Goal: Download file/media

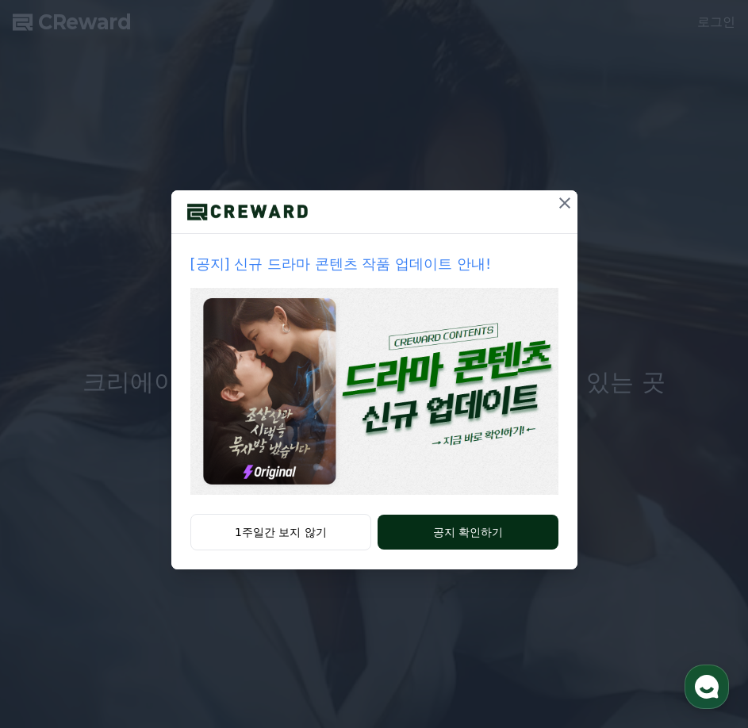
click at [489, 538] on button "공지 확인하기" at bounding box center [468, 532] width 180 height 35
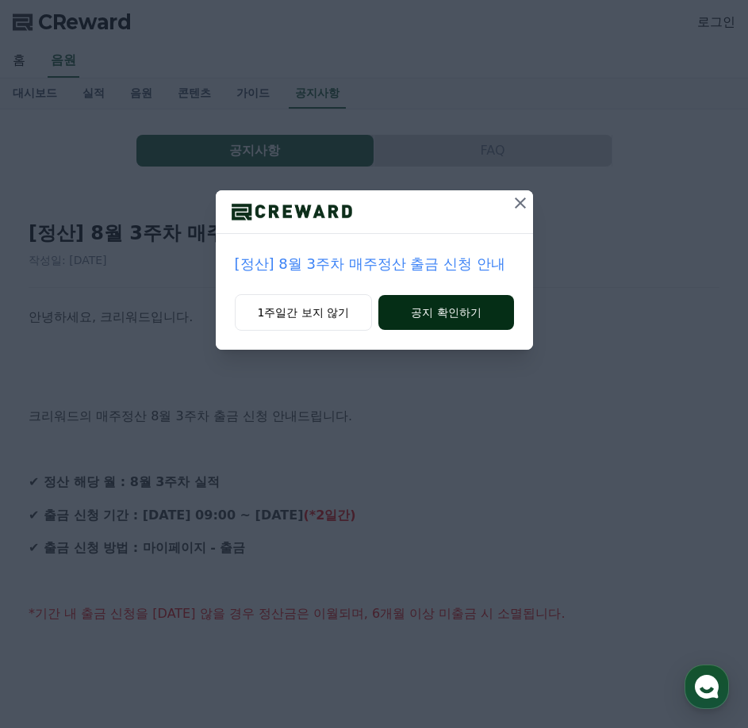
click at [402, 319] on button "공지 확인하기" at bounding box center [445, 312] width 135 height 35
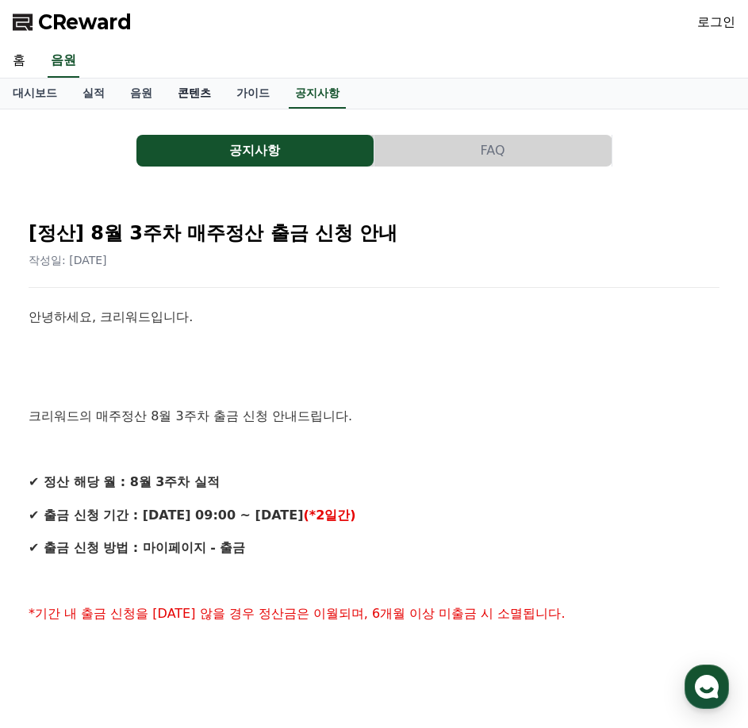
click at [191, 95] on link "콘텐츠" at bounding box center [194, 94] width 59 height 30
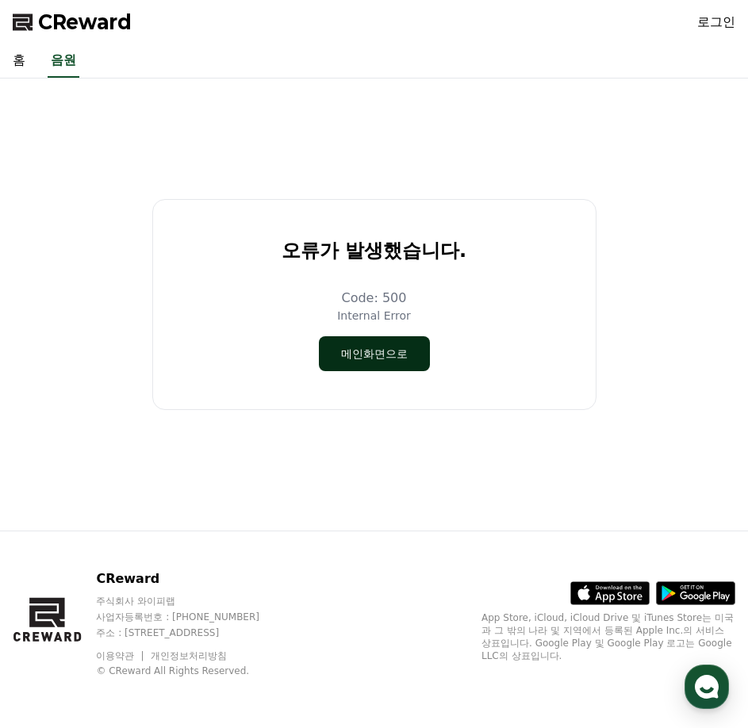
click at [384, 351] on button "메인화면으로" at bounding box center [374, 353] width 111 height 35
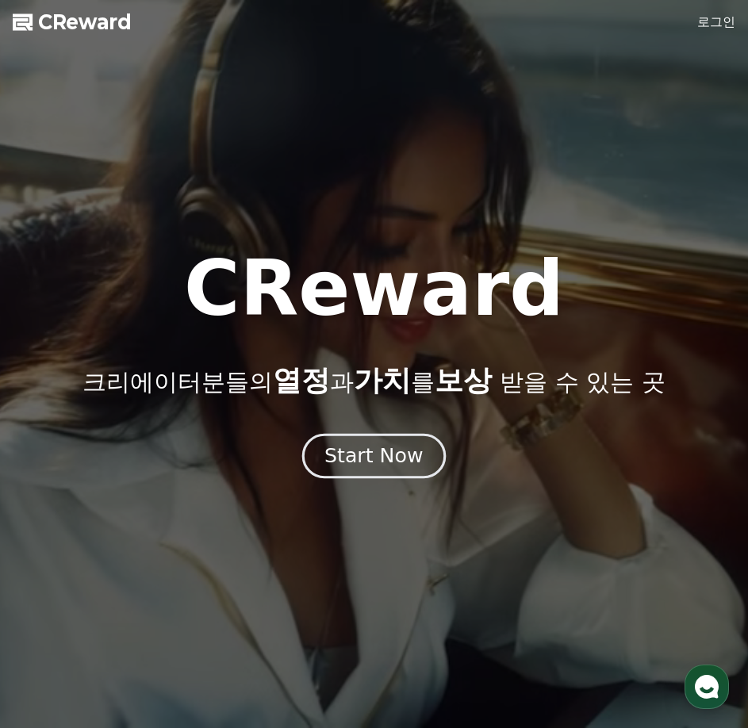
click at [375, 457] on div "Start Now" at bounding box center [373, 456] width 98 height 27
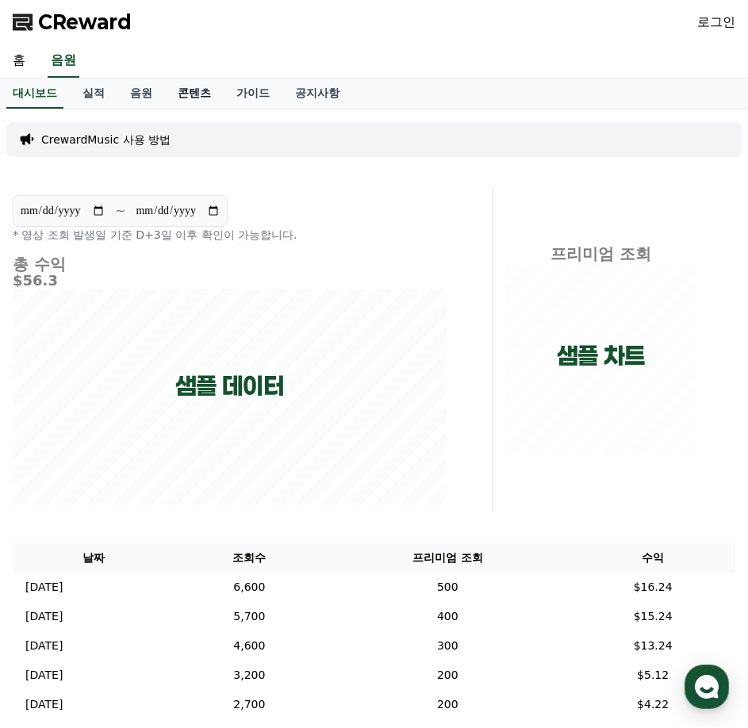
click at [191, 93] on link "콘텐츠" at bounding box center [194, 94] width 59 height 30
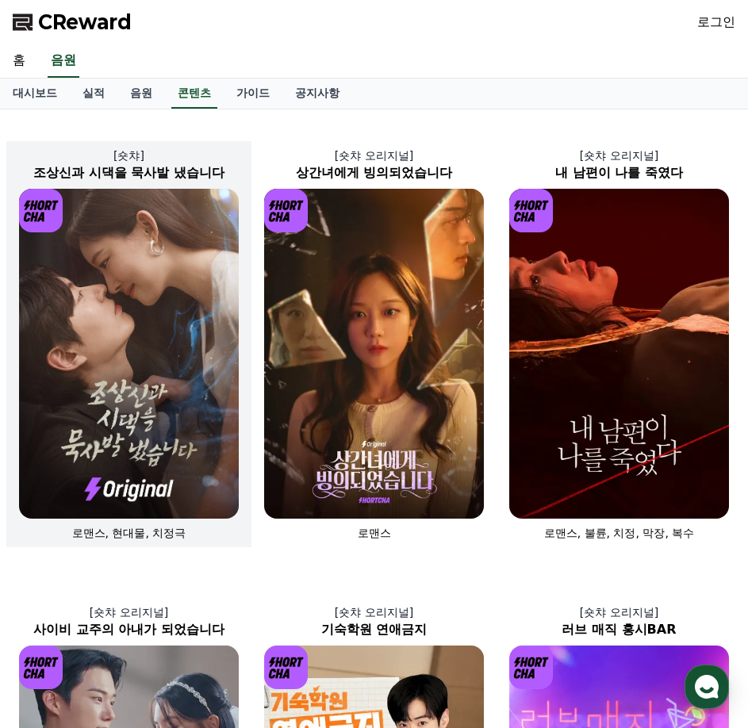
click at [110, 336] on img at bounding box center [129, 354] width 220 height 330
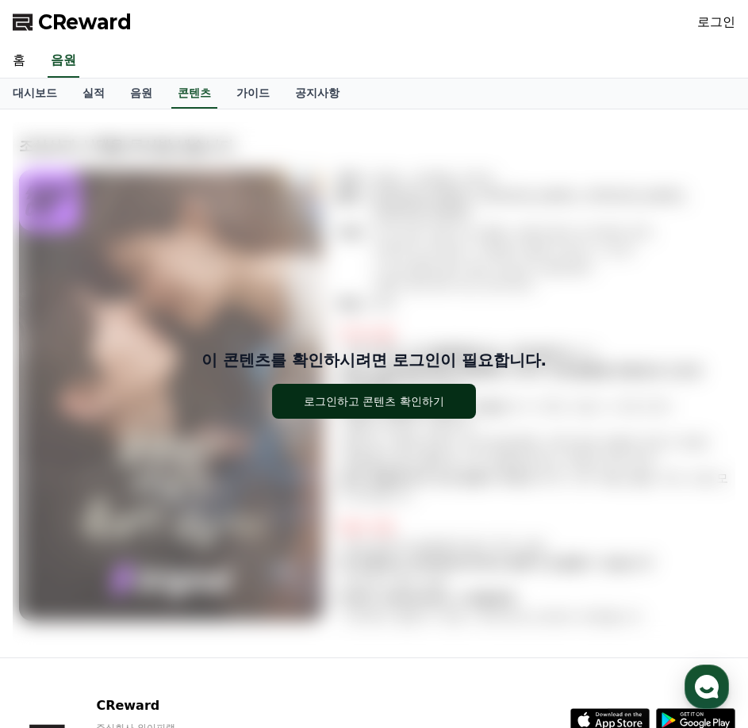
click at [342, 403] on div "로그인하고 콘텐츠 확인하기" at bounding box center [374, 401] width 140 height 16
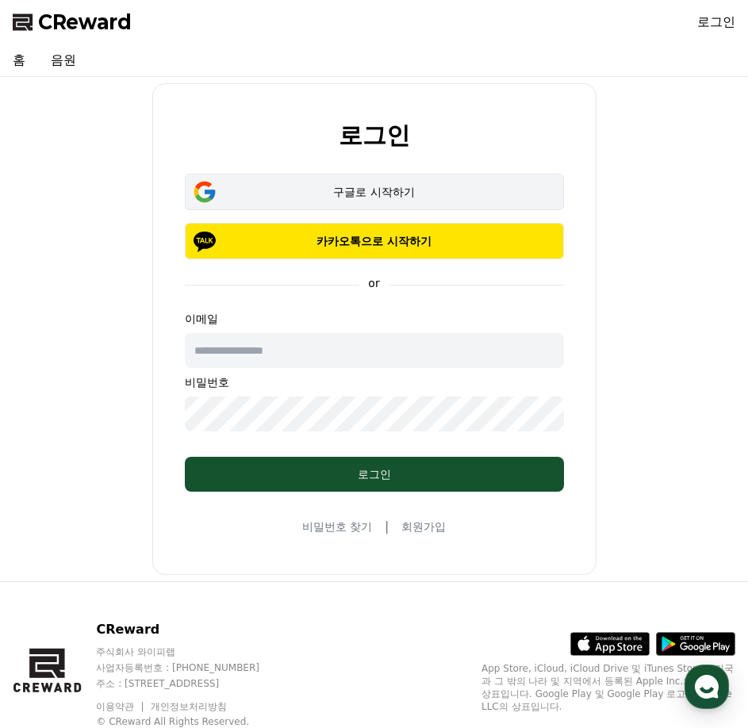
click at [348, 194] on div "구글로 시작하기" at bounding box center [374, 192] width 333 height 16
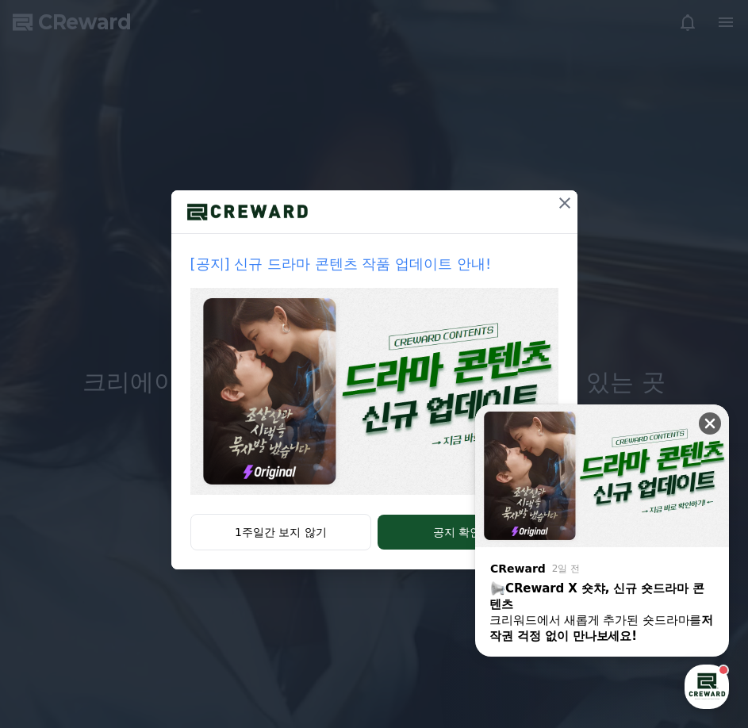
click at [704, 431] on icon at bounding box center [710, 424] width 16 height 16
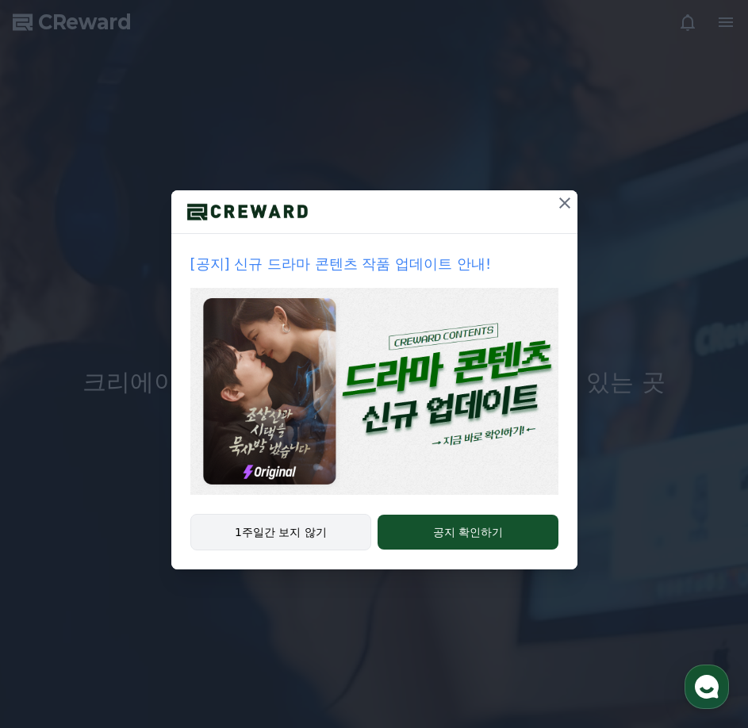
click at [311, 533] on button "1주일간 보지 않기" at bounding box center [281, 532] width 182 height 36
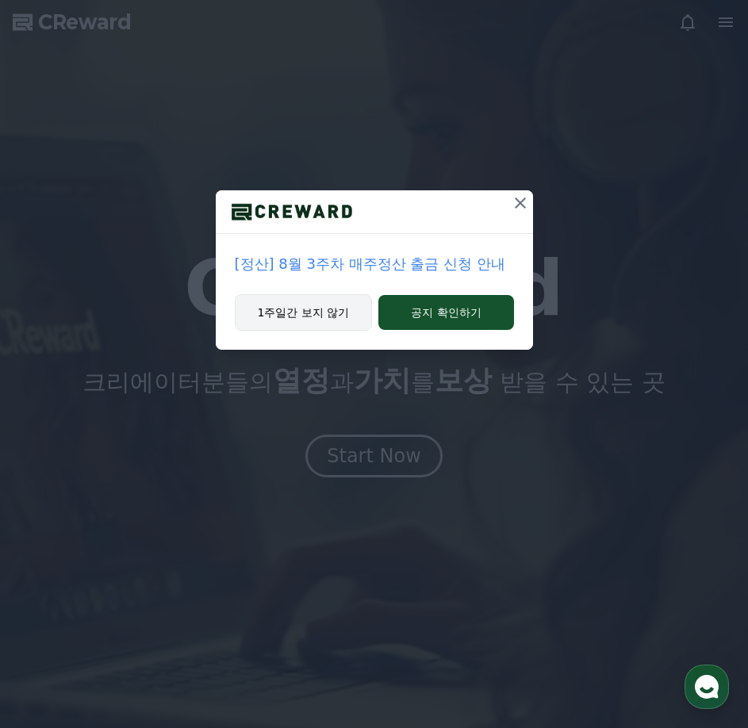
click at [337, 324] on button "1주일간 보지 않기" at bounding box center [304, 312] width 138 height 36
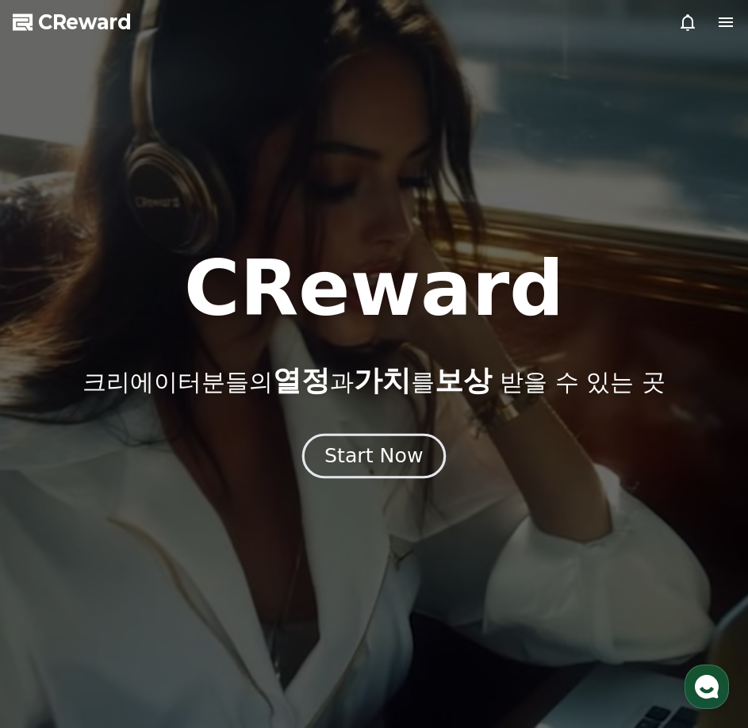
click at [407, 466] on div "Start Now" at bounding box center [373, 456] width 98 height 27
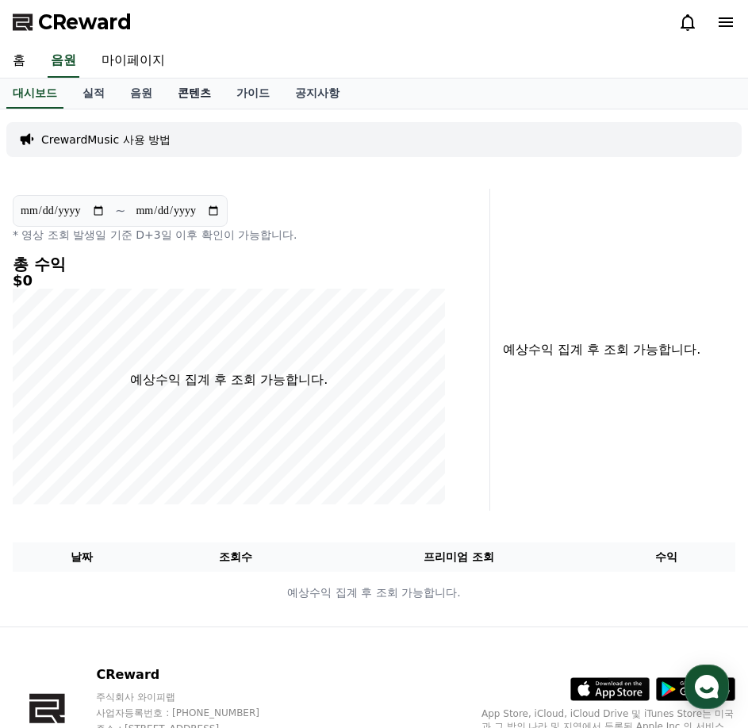
click at [186, 98] on link "콘텐츠" at bounding box center [194, 94] width 59 height 30
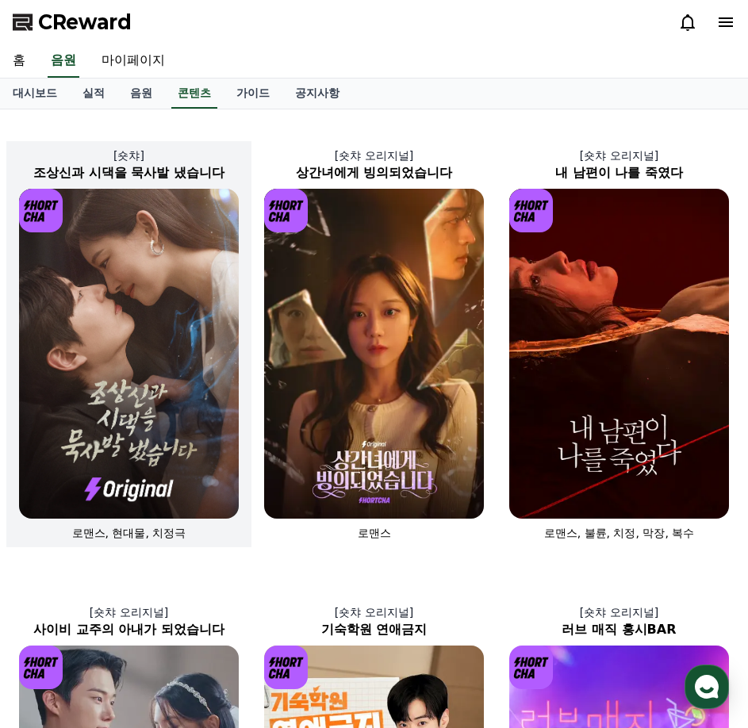
click at [219, 355] on img at bounding box center [129, 354] width 220 height 330
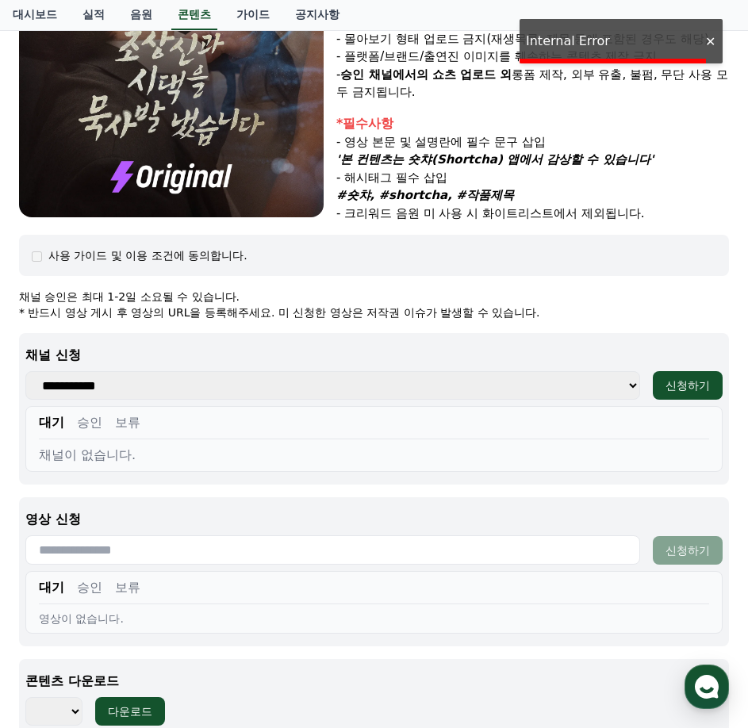
scroll to position [408, 0]
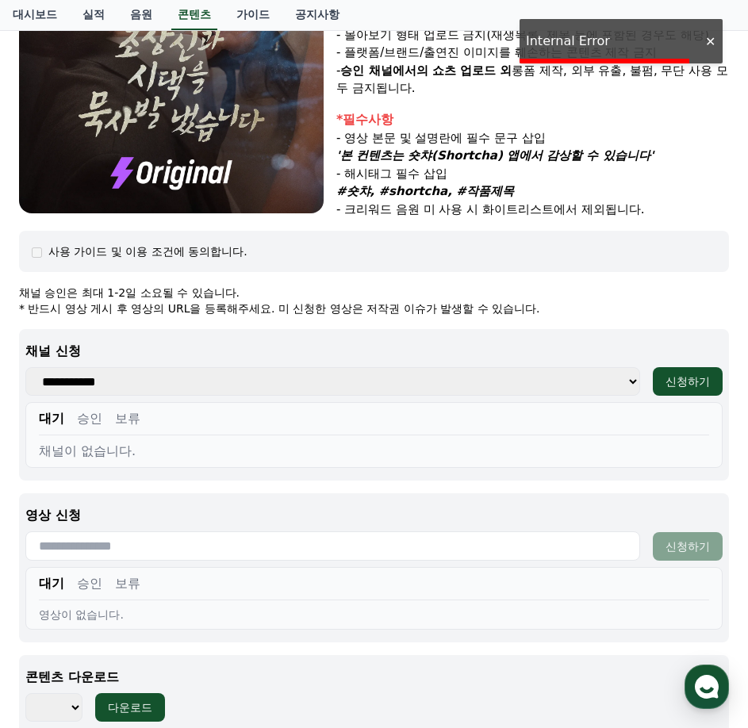
click at [226, 378] on select "**********" at bounding box center [332, 381] width 615 height 29
drag, startPoint x: 244, startPoint y: 369, endPoint x: 244, endPoint y: 389, distance: 19.8
click at [244, 369] on select "**********" at bounding box center [332, 381] width 615 height 29
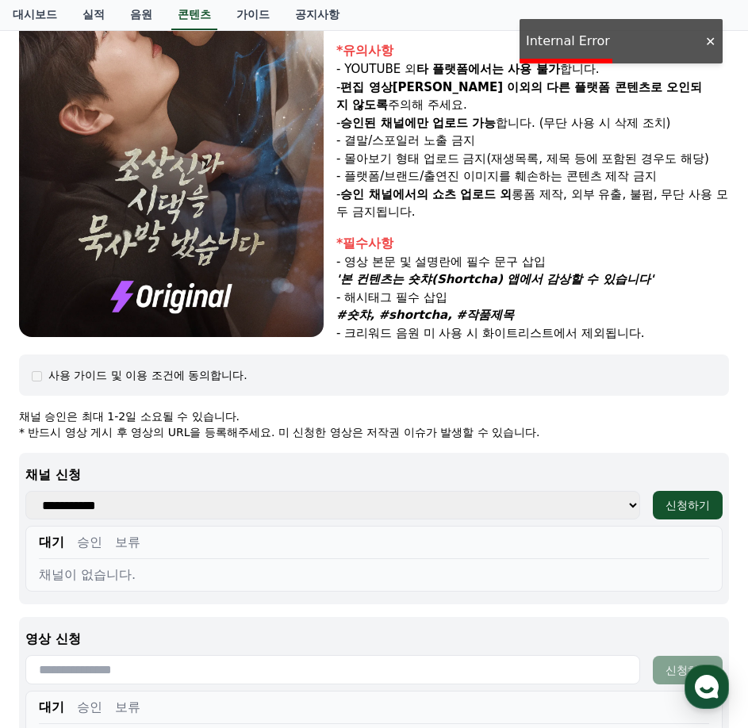
scroll to position [632, 0]
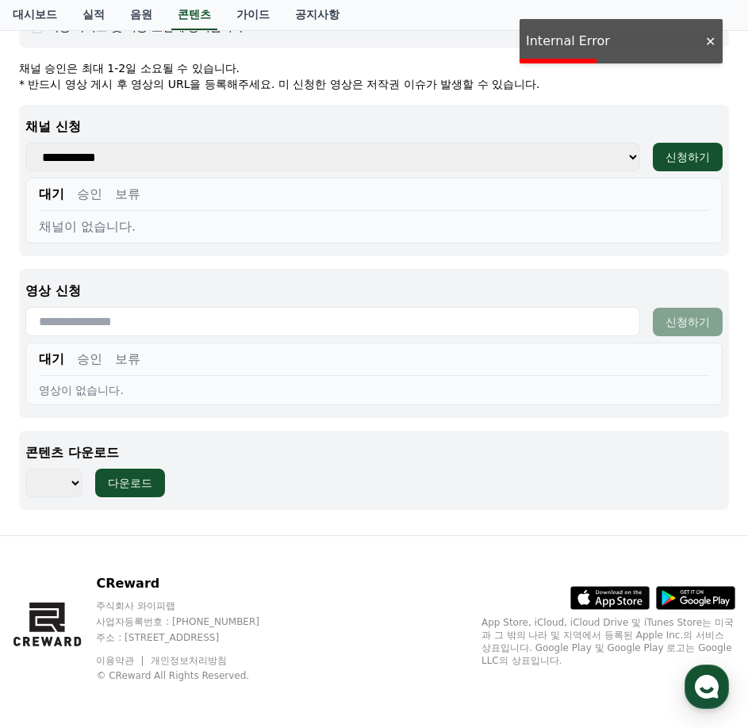
click at [71, 483] on select "*** *** *** *** *** *** *** *** *** *** *** *** *** *** *** *** *** *** *** ***…" at bounding box center [53, 483] width 57 height 29
click at [66, 483] on select "*** *** *** *** *** *** *** *** *** *** *** *** *** *** *** *** *** *** *** ***…" at bounding box center [53, 483] width 57 height 29
select select "**********"
click at [25, 469] on select "*** *** *** *** *** *** *** *** *** *** *** *** *** *** *** *** *** *** *** ***…" at bounding box center [53, 483] width 57 height 29
click at [140, 475] on div "다운로드" at bounding box center [130, 483] width 44 height 16
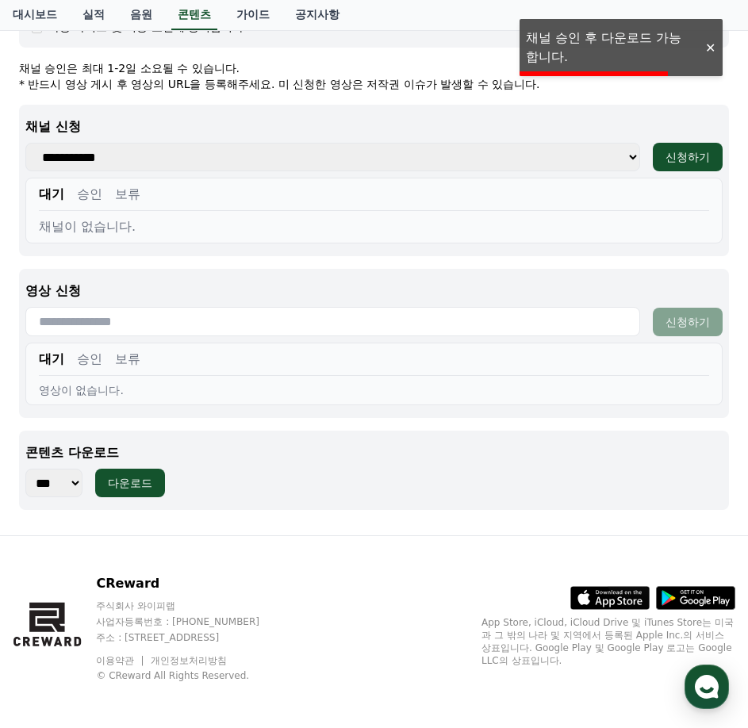
click at [713, 45] on div at bounding box center [709, 47] width 25 height 15
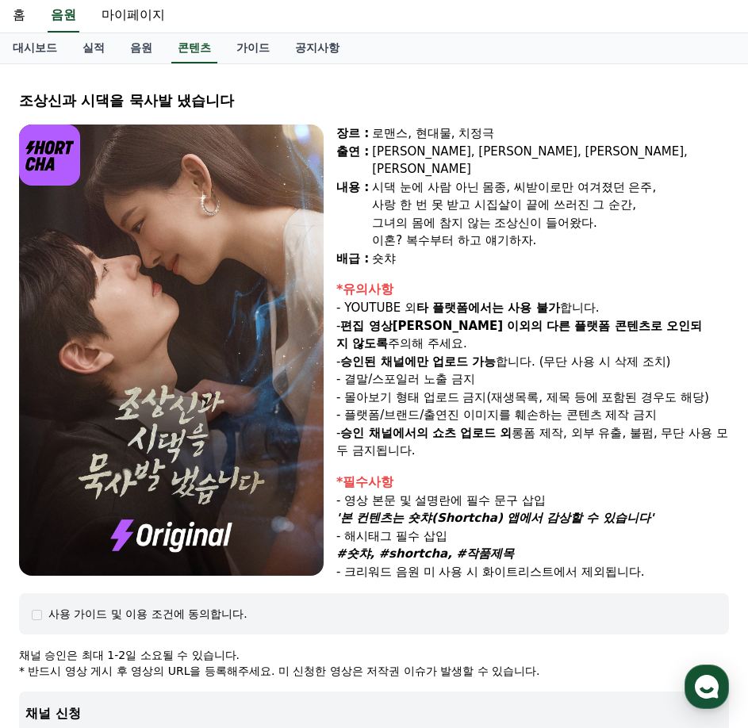
scroll to position [79, 0]
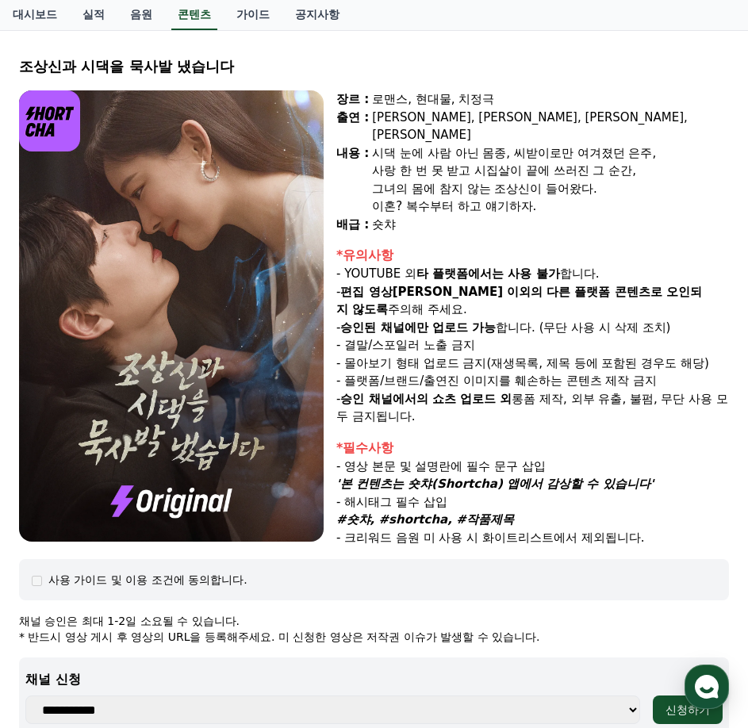
drag, startPoint x: 358, startPoint y: 385, endPoint x: 498, endPoint y: 400, distance: 140.4
click at [498, 399] on p "- 승인 채널에서의 쇼츠 업로드 외 롱폼 제작, 외부 유출, 불펌, 무단 사용 모두 금지됩니다." at bounding box center [532, 408] width 393 height 36
click at [581, 439] on div "*필수사항" at bounding box center [532, 448] width 393 height 19
drag, startPoint x: 351, startPoint y: 466, endPoint x: 478, endPoint y: 480, distance: 127.7
click at [478, 480] on div "*필수사항 - 영상 본문 및 설명란에 필수 문구 삽입 '본 컨텐츠는 숏챠(Shortcha) 앱에서 감상할 수 있습니다' - 해시태그 필수 삽입…" at bounding box center [532, 493] width 393 height 109
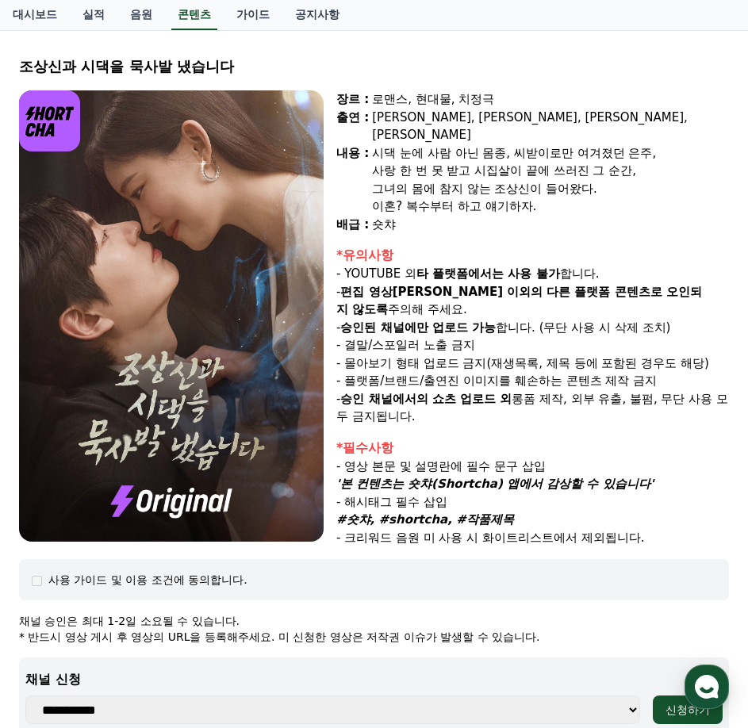
click at [571, 493] on p "- 해시태그 필수 삽입" at bounding box center [532, 502] width 393 height 18
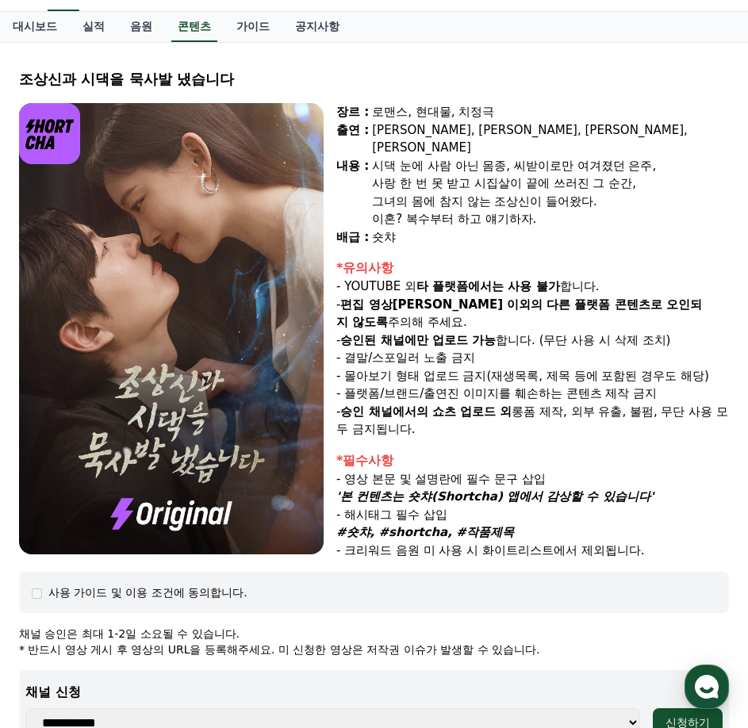
scroll to position [0, 0]
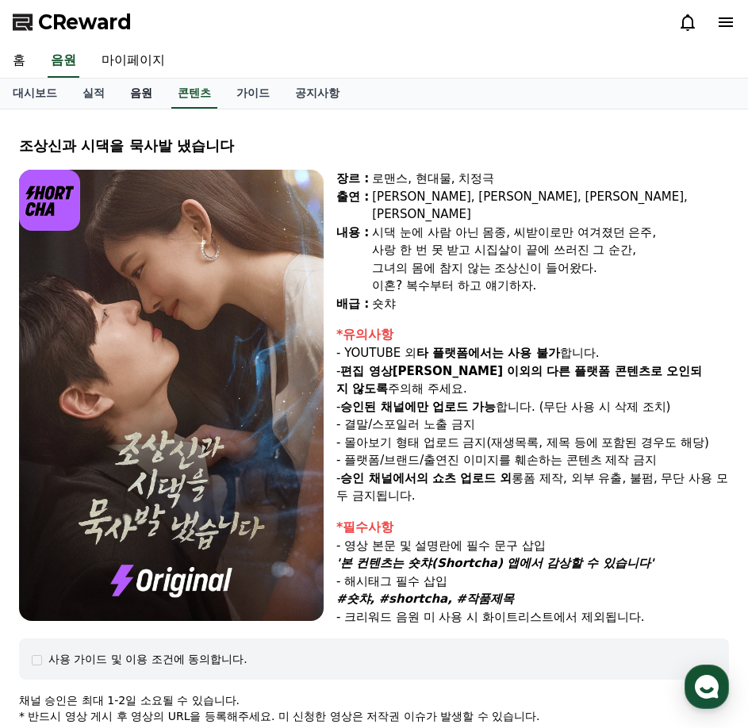
click at [154, 95] on link "음원" at bounding box center [141, 94] width 48 height 30
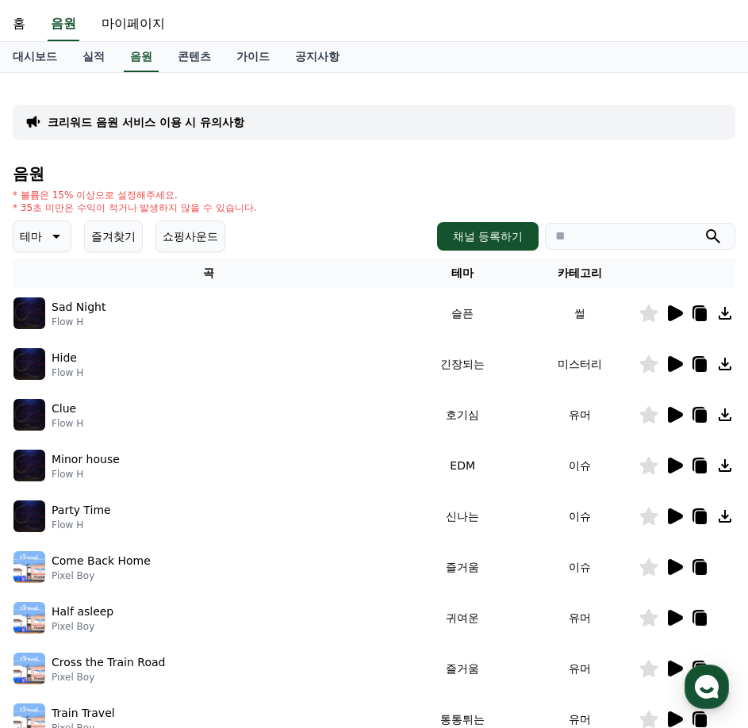
scroll to position [79, 0]
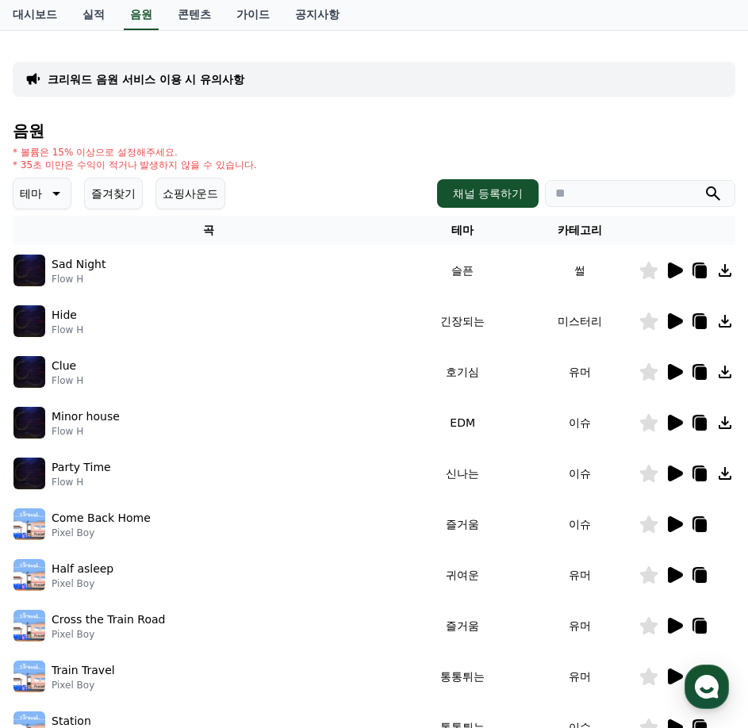
click at [670, 278] on icon at bounding box center [674, 270] width 19 height 19
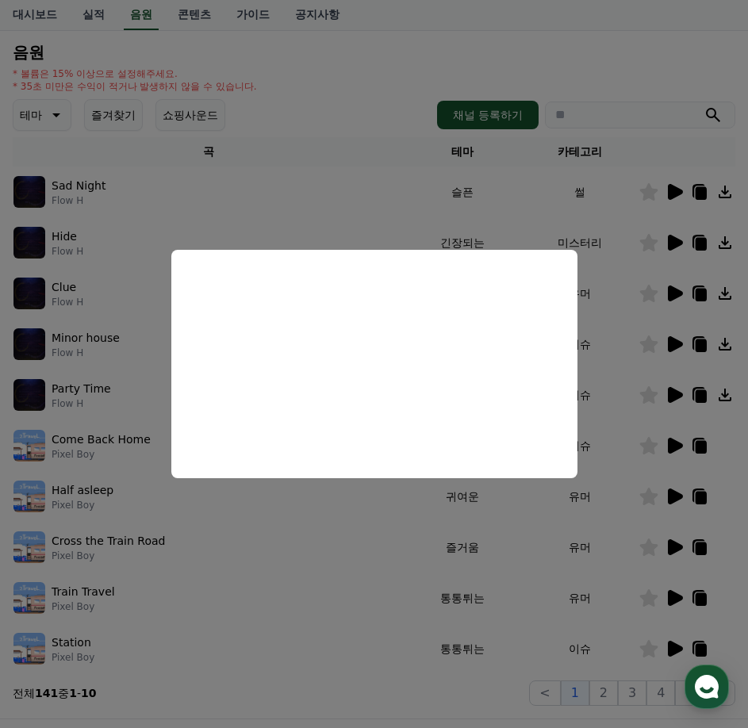
scroll to position [159, 0]
click at [608, 335] on button "close modal" at bounding box center [374, 364] width 748 height 728
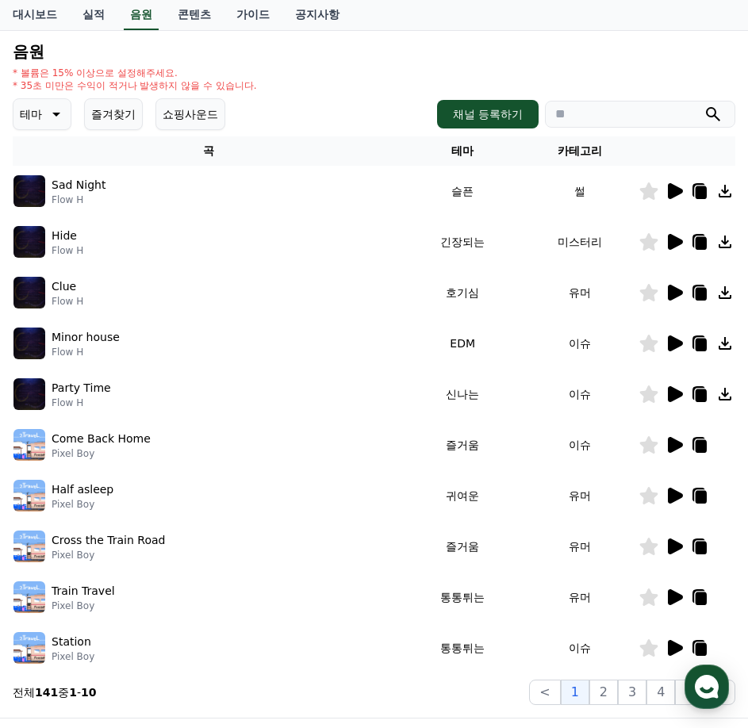
click at [671, 243] on icon at bounding box center [675, 242] width 15 height 16
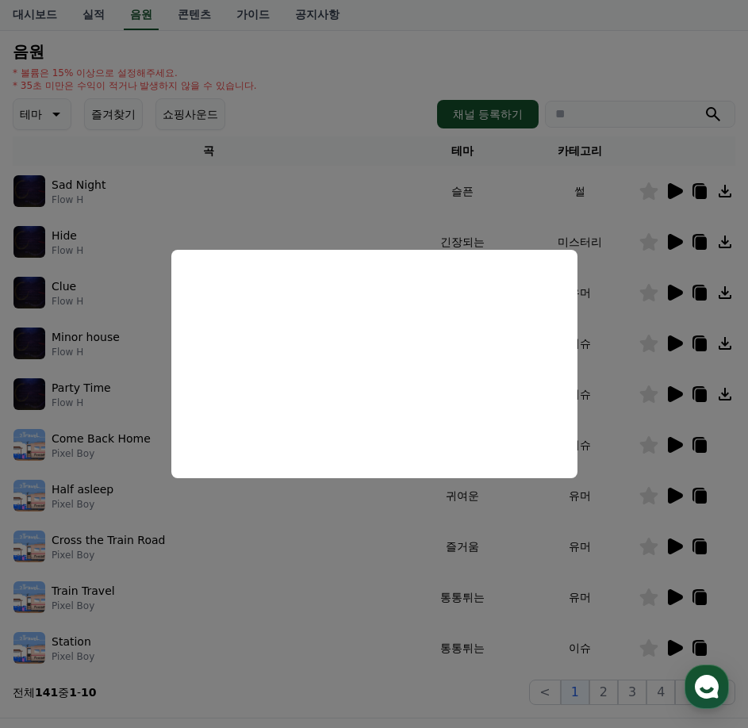
click at [607, 294] on button "close modal" at bounding box center [374, 364] width 748 height 728
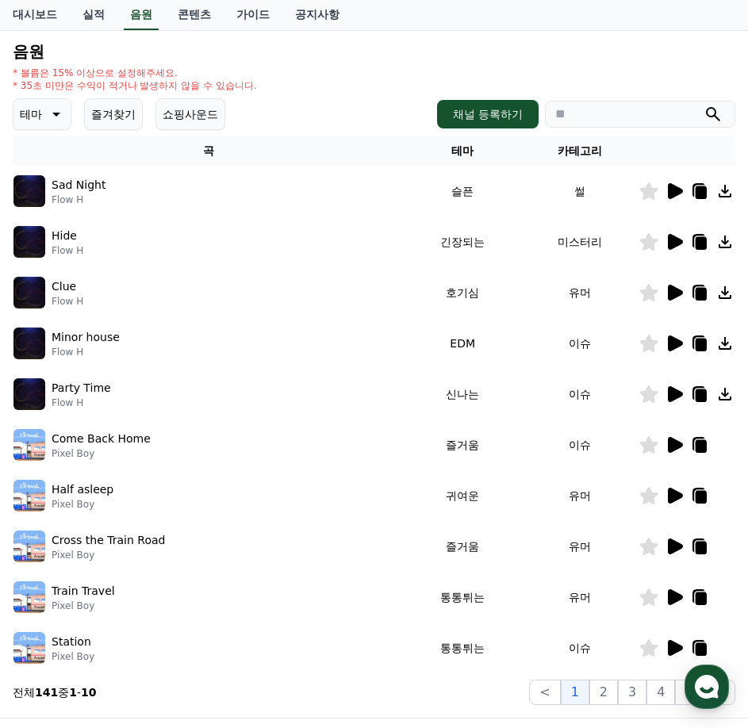
click at [725, 244] on icon at bounding box center [725, 242] width 13 height 13
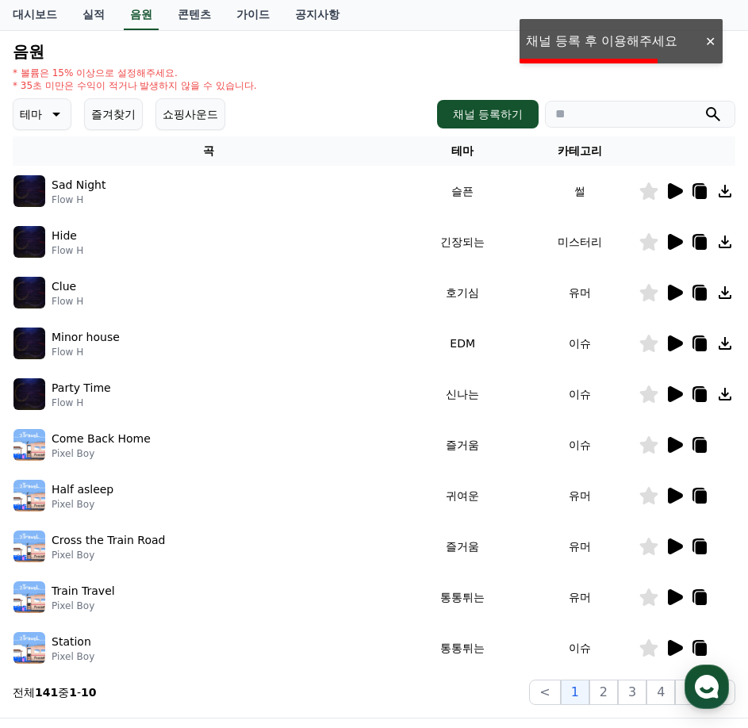
click at [700, 301] on icon at bounding box center [699, 292] width 19 height 19
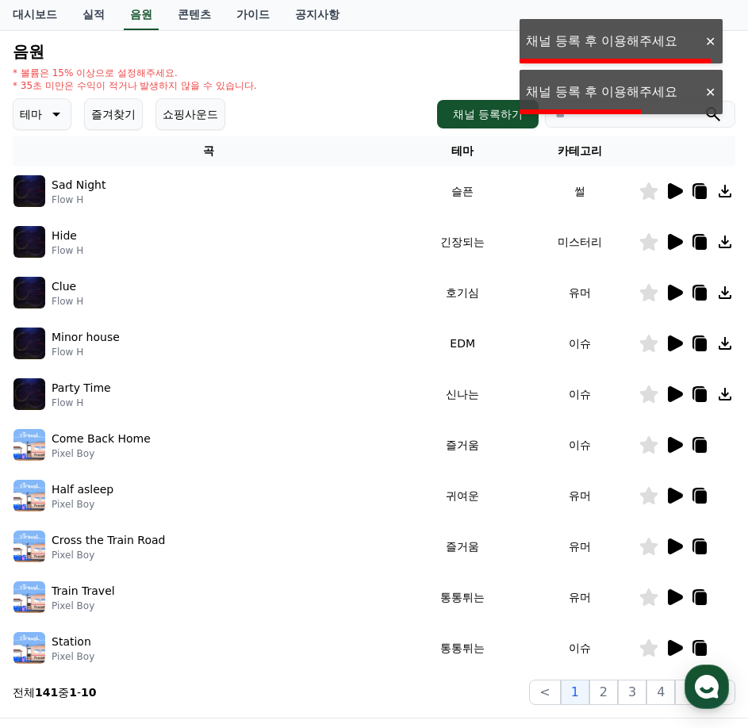
click at [673, 293] on icon at bounding box center [675, 293] width 15 height 16
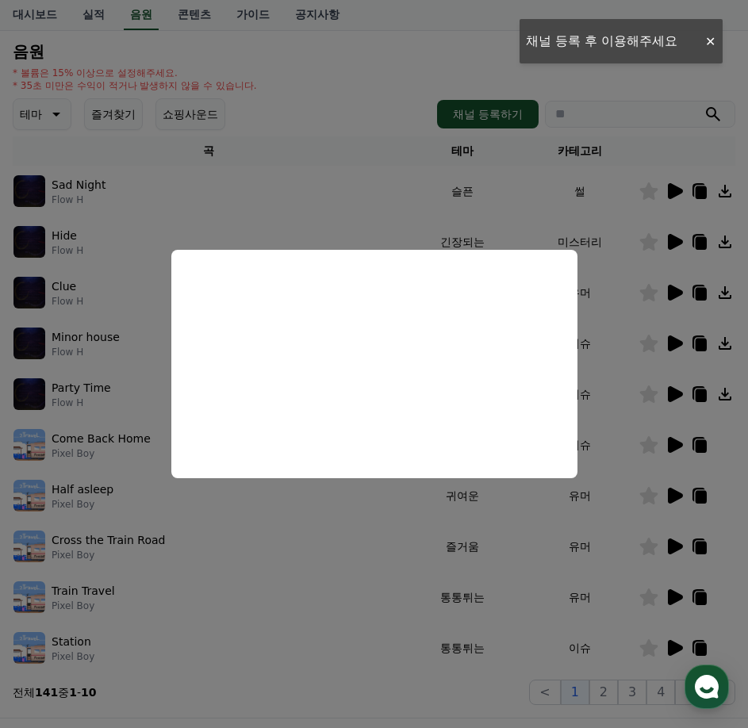
click at [350, 197] on button "close modal" at bounding box center [374, 364] width 748 height 728
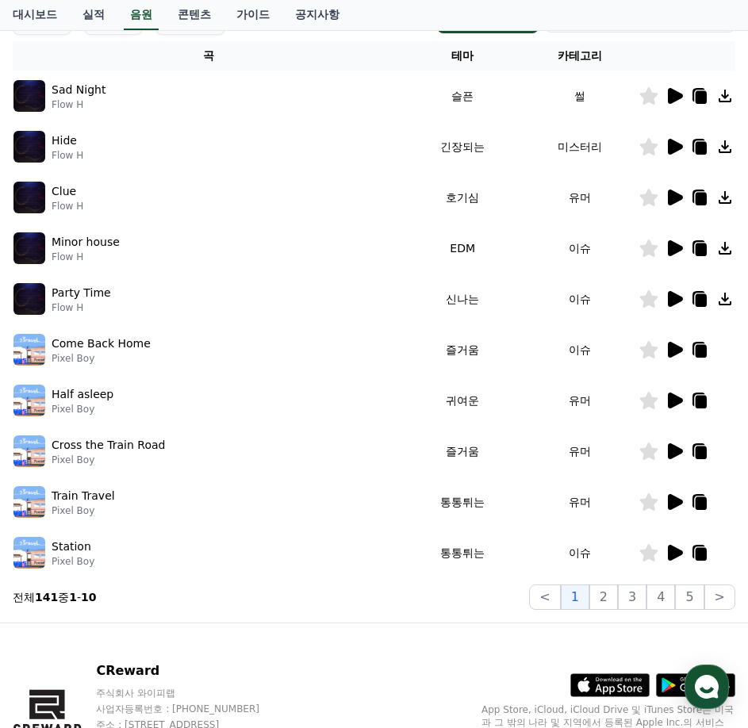
scroll to position [346, 0]
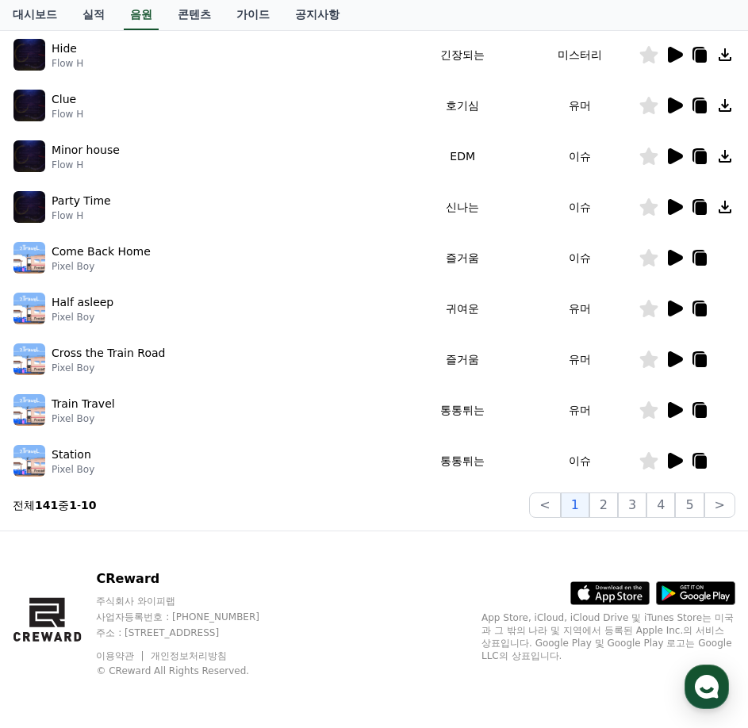
click at [670, 313] on icon at bounding box center [675, 309] width 15 height 16
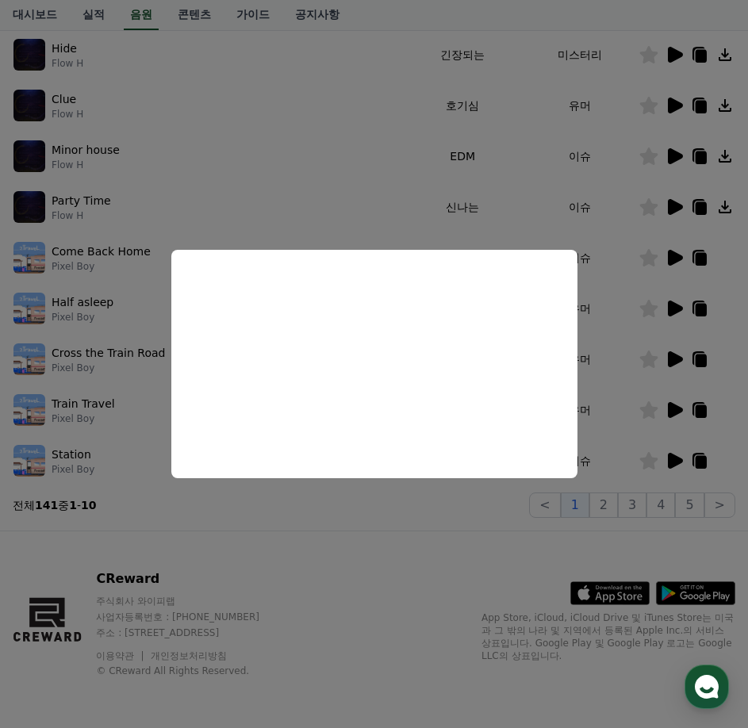
click at [325, 187] on button "close modal" at bounding box center [374, 364] width 748 height 728
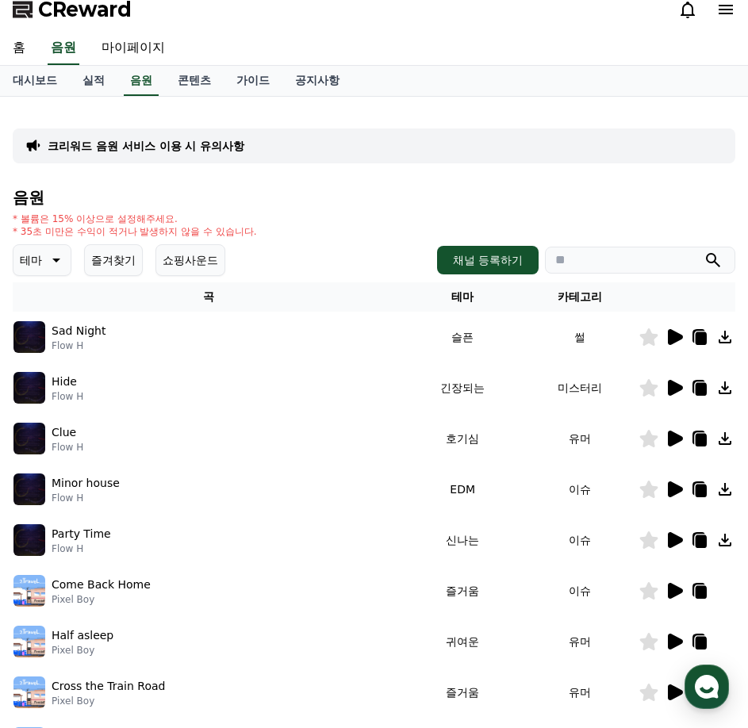
scroll to position [0, 0]
